Goal: Task Accomplishment & Management: Use online tool/utility

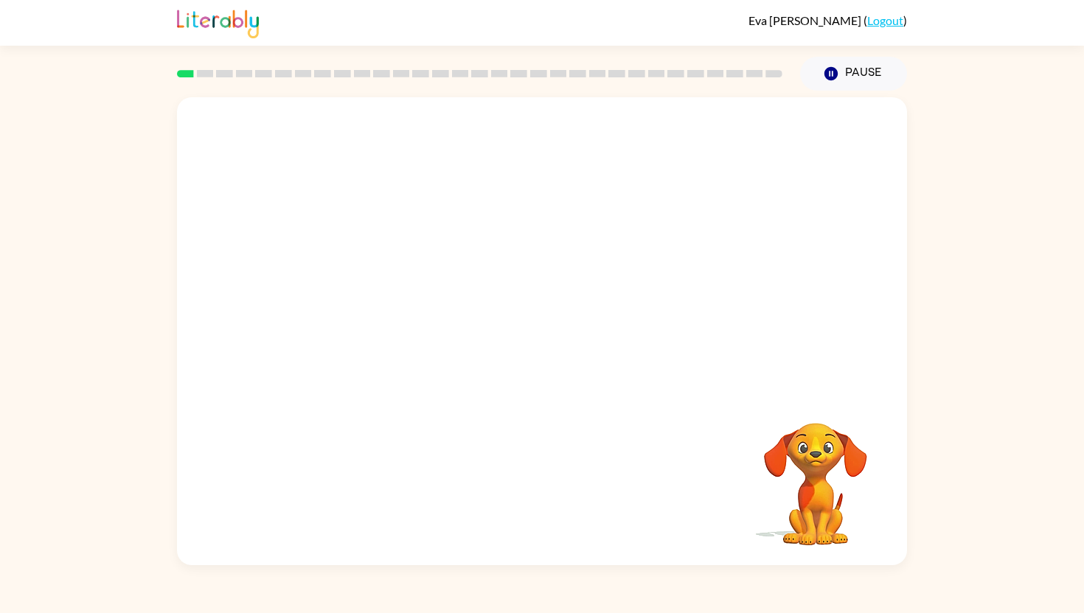
click at [836, 495] on video "Your browser must support playing .mp4 files to use Literably. Please try using…" at bounding box center [815, 473] width 147 height 147
click at [826, 464] on video "Your browser must support playing .mp4 files to use Literably. Please try using…" at bounding box center [815, 473] width 147 height 147
click at [835, 63] on button "Pause Pause" at bounding box center [853, 74] width 107 height 34
click at [832, 68] on icon "button" at bounding box center [830, 73] width 13 height 13
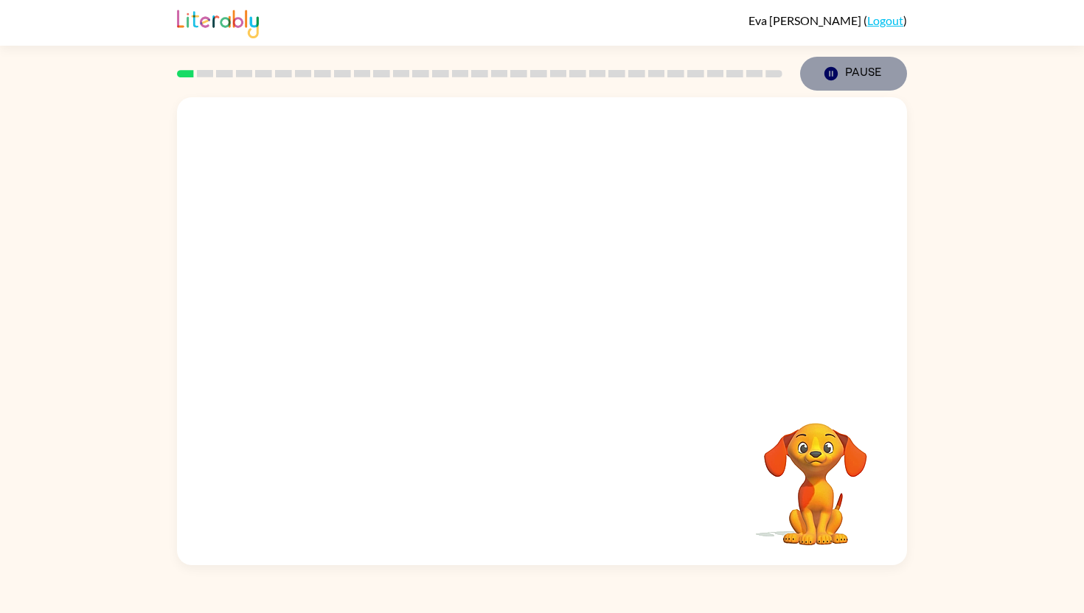
click at [863, 77] on button "Pause Pause" at bounding box center [853, 74] width 107 height 34
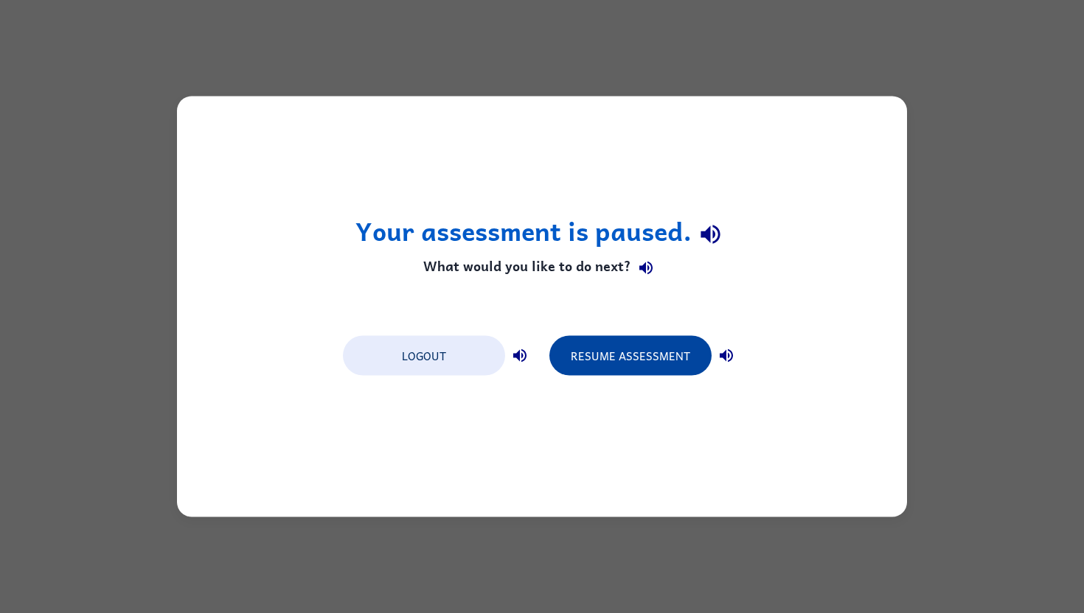
click at [685, 364] on button "Resume Assessment" at bounding box center [630, 356] width 162 height 40
click at [685, 349] on button "Resume Assessment" at bounding box center [630, 356] width 162 height 40
click at [660, 365] on button "Resume Assessment" at bounding box center [630, 356] width 162 height 40
click at [641, 358] on button "Resume Assessment" at bounding box center [630, 356] width 162 height 40
click at [619, 351] on button "Resume Assessment" at bounding box center [630, 356] width 162 height 40
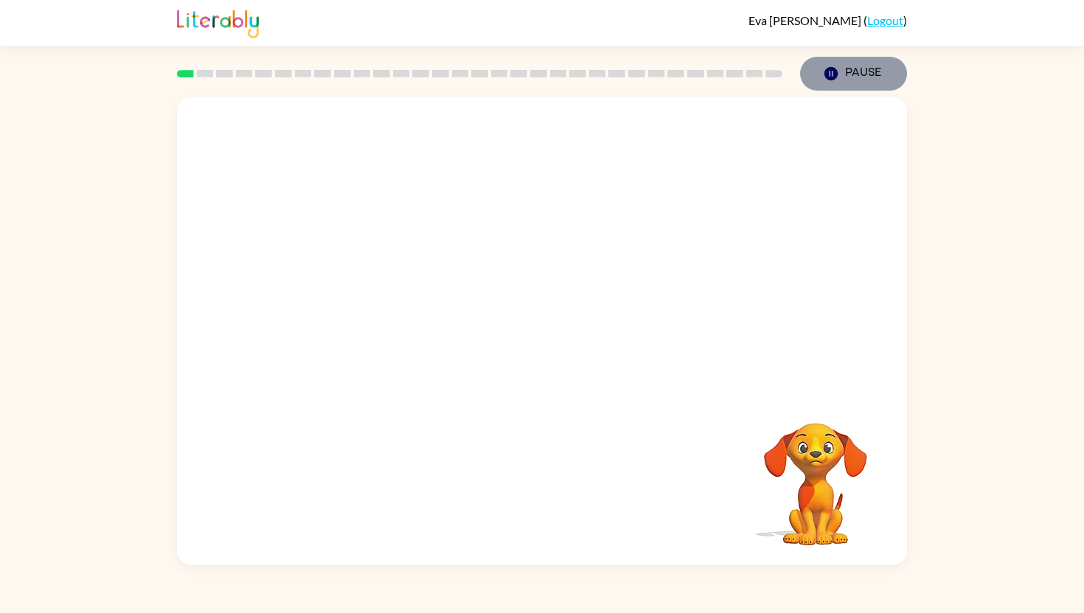
click at [857, 74] on button "Pause Pause" at bounding box center [853, 74] width 107 height 34
click at [485, 245] on video "Your browser must support playing .mp4 files to use Literably. Please try using…" at bounding box center [542, 244] width 730 height 295
click at [823, 509] on video "Your browser must support playing .mp4 files to use Literably. Please try using…" at bounding box center [815, 473] width 147 height 147
click at [367, 303] on video "Your browser must support playing .mp4 files to use Literably. Please try using…" at bounding box center [542, 244] width 730 height 295
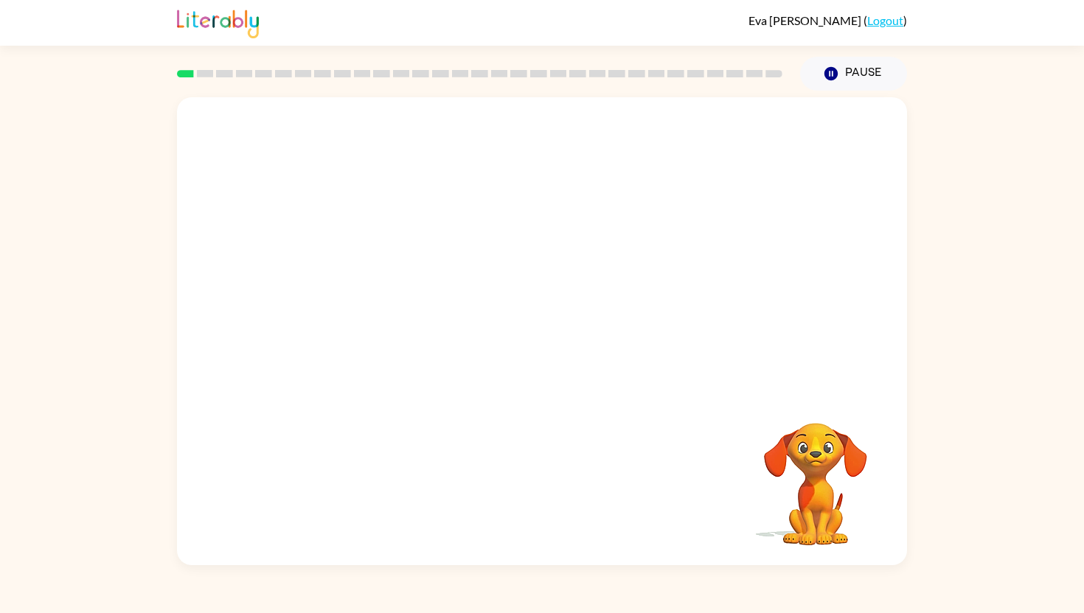
click at [350, 306] on video "Your browser must support playing .mp4 files to use Literably. Please try using…" at bounding box center [542, 244] width 730 height 295
click at [350, 312] on video "Your browser must support playing .mp4 files to use Literably. Please try using…" at bounding box center [542, 244] width 730 height 295
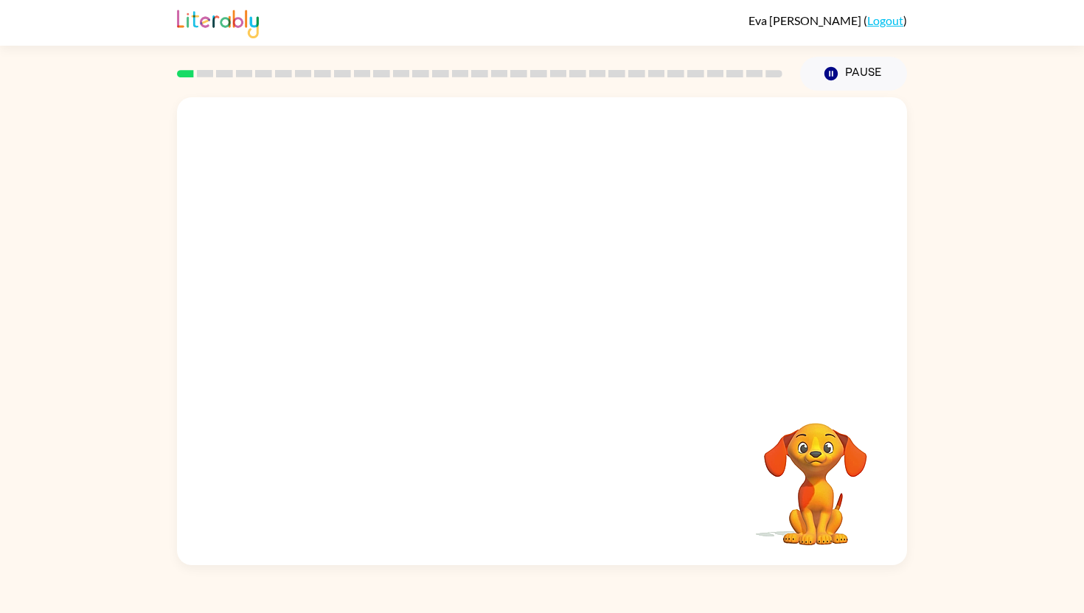
click at [382, 306] on video "Your browser must support playing .mp4 files to use Literably. Please try using…" at bounding box center [542, 244] width 730 height 295
click at [522, 130] on video "Your browser must support playing .mp4 files to use Literably. Please try using…" at bounding box center [542, 244] width 730 height 295
drag, startPoint x: 344, startPoint y: 309, endPoint x: 448, endPoint y: 217, distance: 137.9
click at [448, 217] on video "Your browser must support playing .mp4 files to use Literably. Please try using…" at bounding box center [542, 244] width 730 height 295
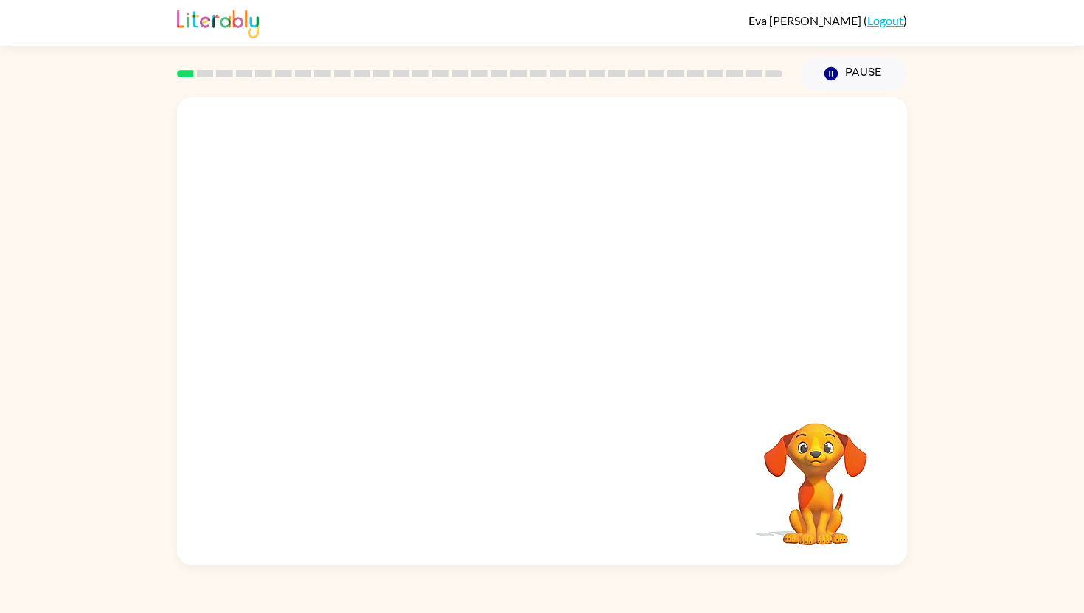
click at [346, 302] on video "Your browser must support playing .mp4 files to use Literably. Please try using…" at bounding box center [542, 244] width 730 height 295
click at [379, 305] on video "Your browser must support playing .mp4 files to use Literably. Please try using…" at bounding box center [542, 244] width 730 height 295
click at [344, 304] on video "Your browser must support playing .mp4 files to use Literably. Please try using…" at bounding box center [542, 244] width 730 height 295
click at [333, 313] on video "Your browser must support playing .mp4 files to use Literably. Please try using…" at bounding box center [542, 244] width 730 height 295
